Goal: Task Accomplishment & Management: Manage account settings

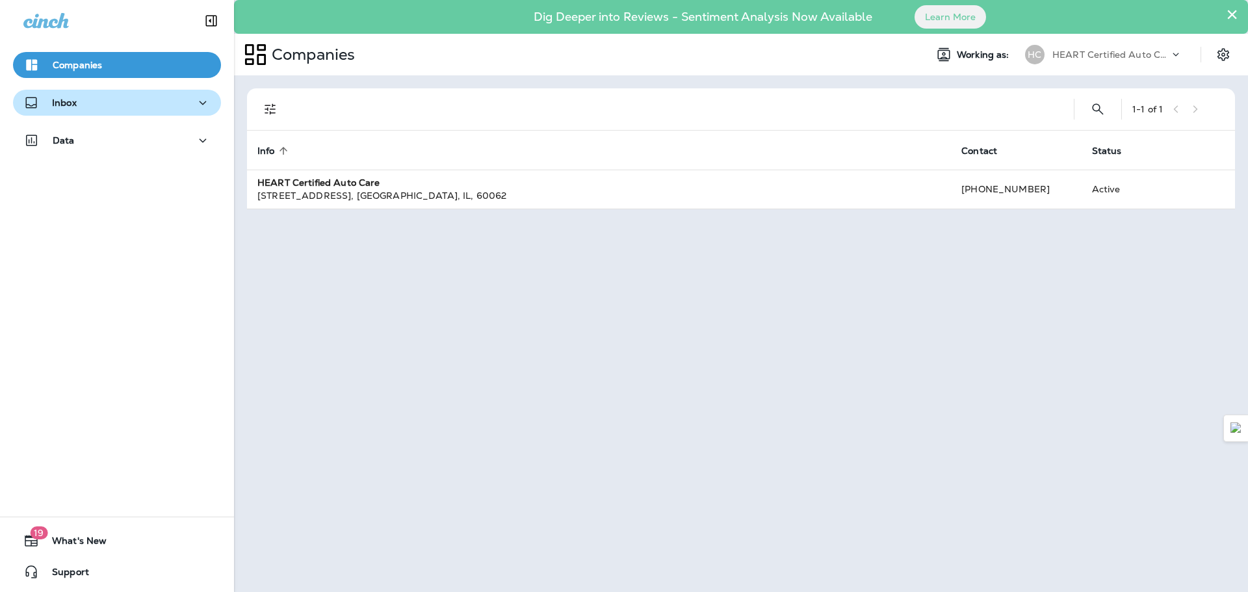
click at [55, 99] on p "Inbox" at bounding box center [64, 102] width 25 height 10
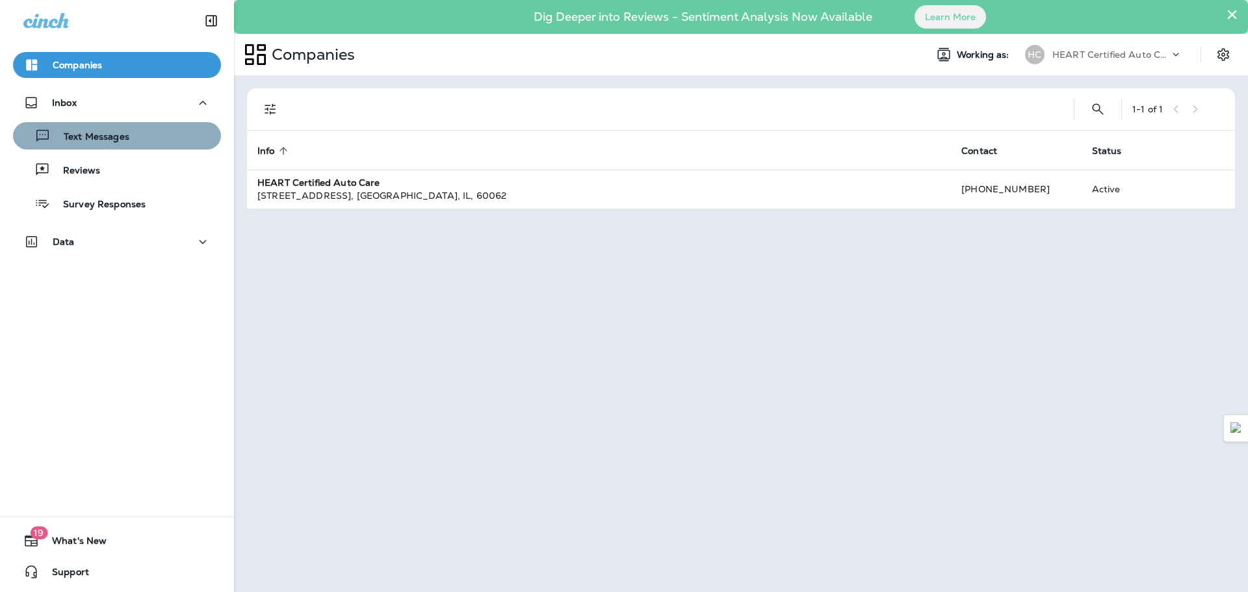
click at [133, 140] on div "Text Messages" at bounding box center [117, 135] width 198 height 19
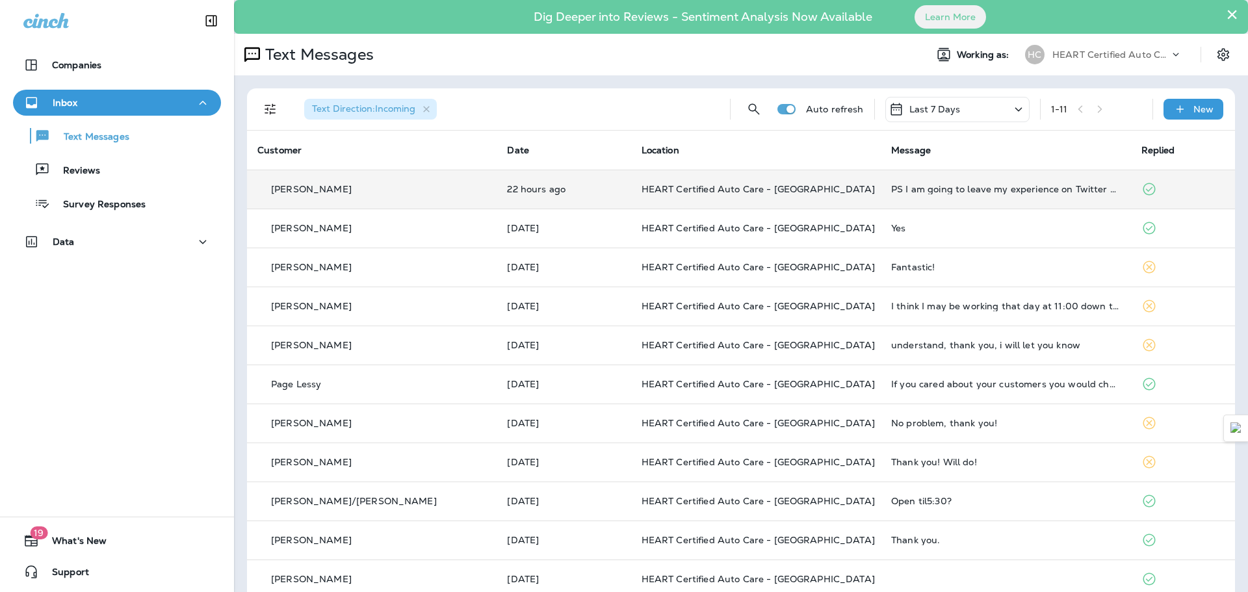
click at [975, 187] on div "PS I am going to leave my experience on Twitter and Facebook. Do you guys charg…" at bounding box center [1005, 189] width 229 height 10
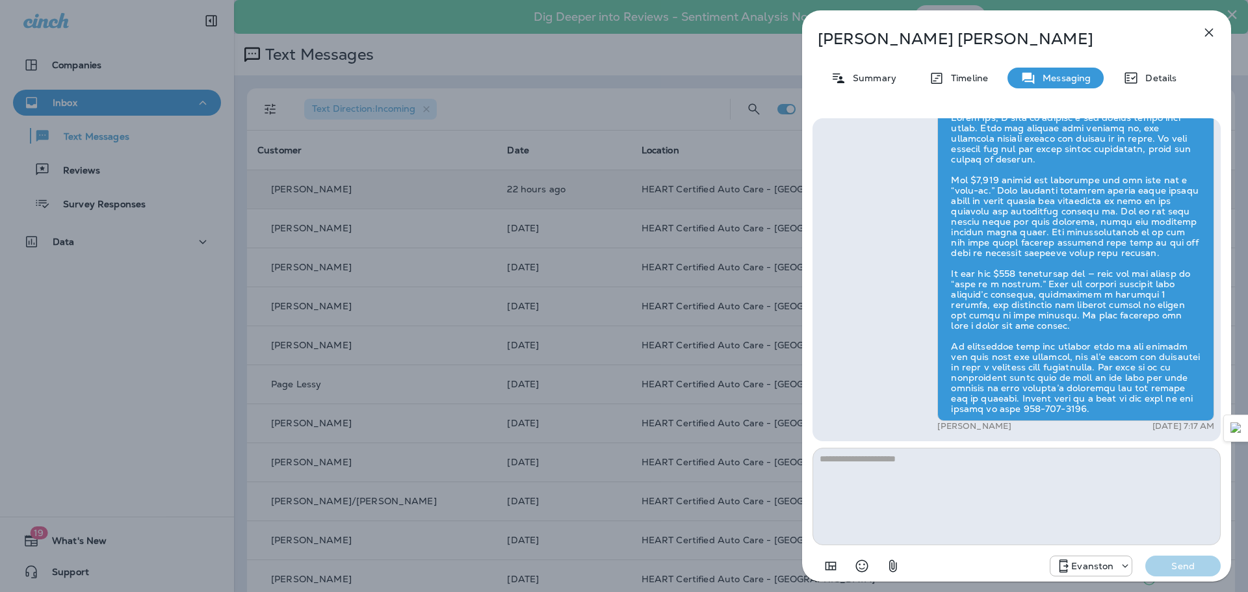
scroll to position [-130, 0]
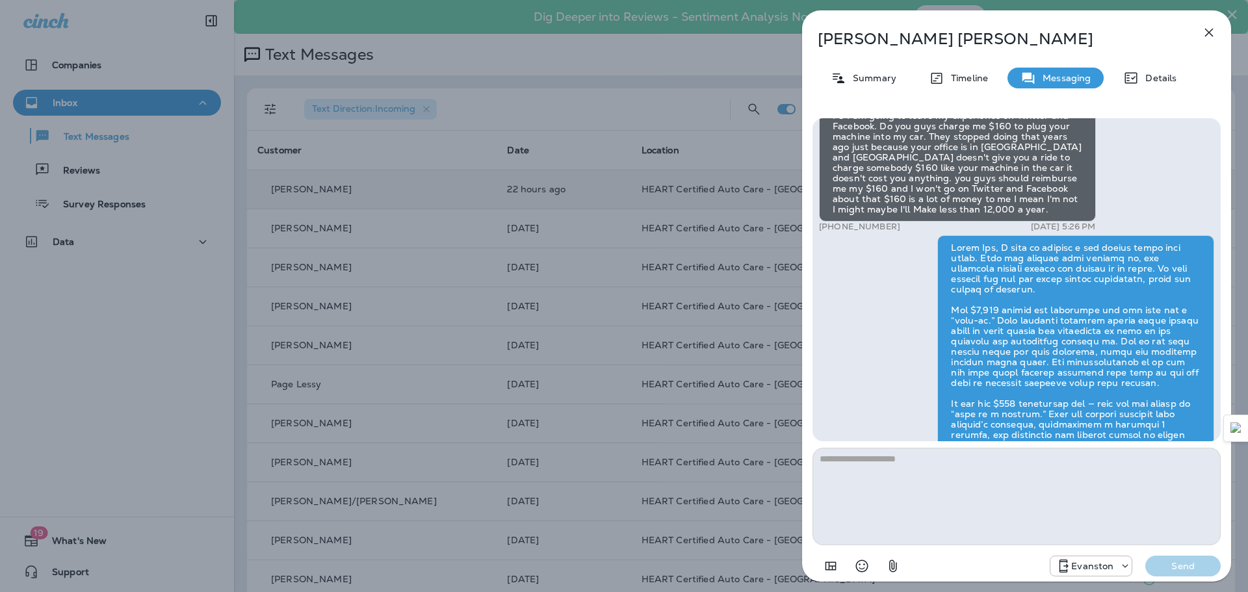
click at [1205, 40] on icon "button" at bounding box center [1209, 33] width 16 height 16
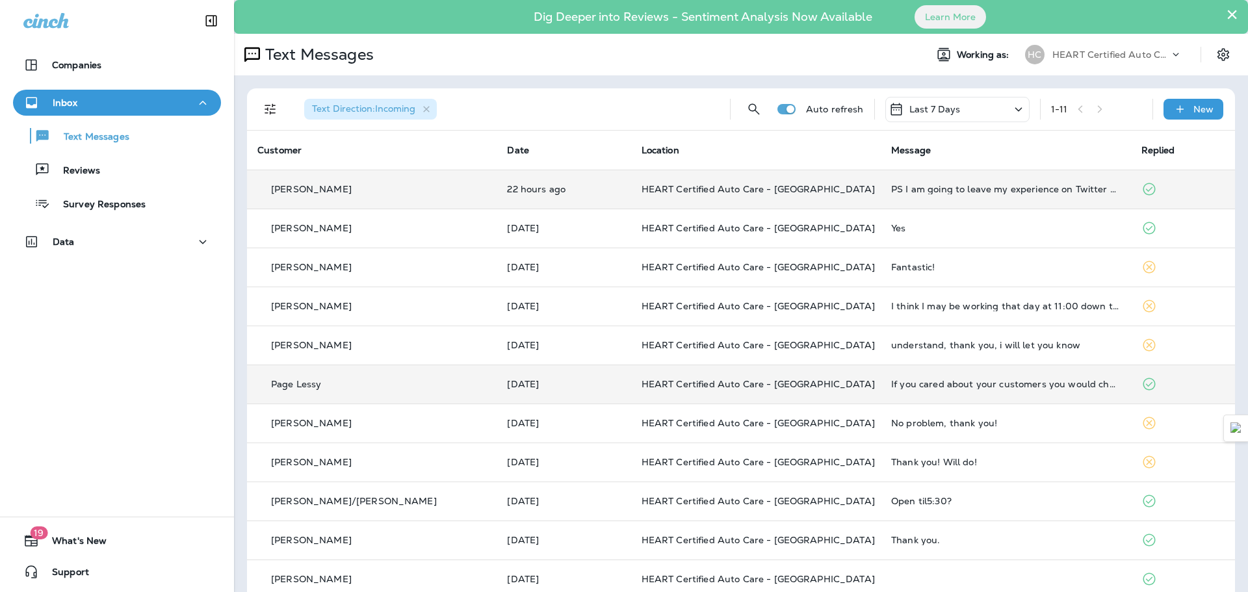
click at [891, 384] on div "If you cared about your customers you would check for recalls especially for ex…" at bounding box center [1005, 384] width 229 height 10
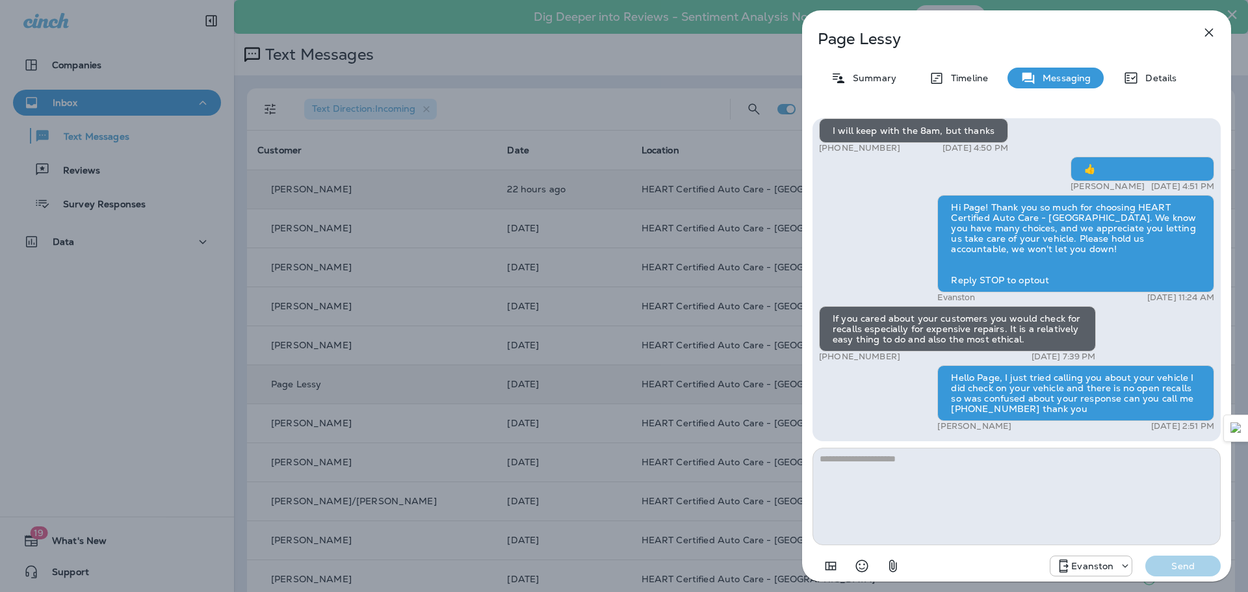
click at [1205, 29] on icon "button" at bounding box center [1209, 33] width 8 height 8
